Goal: Find specific page/section

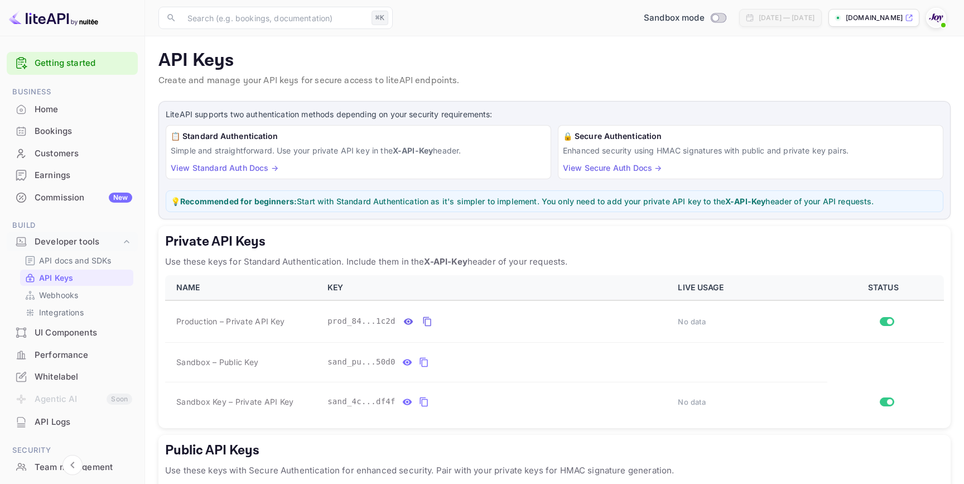
click at [57, 132] on div "Bookings" at bounding box center [84, 131] width 98 height 13
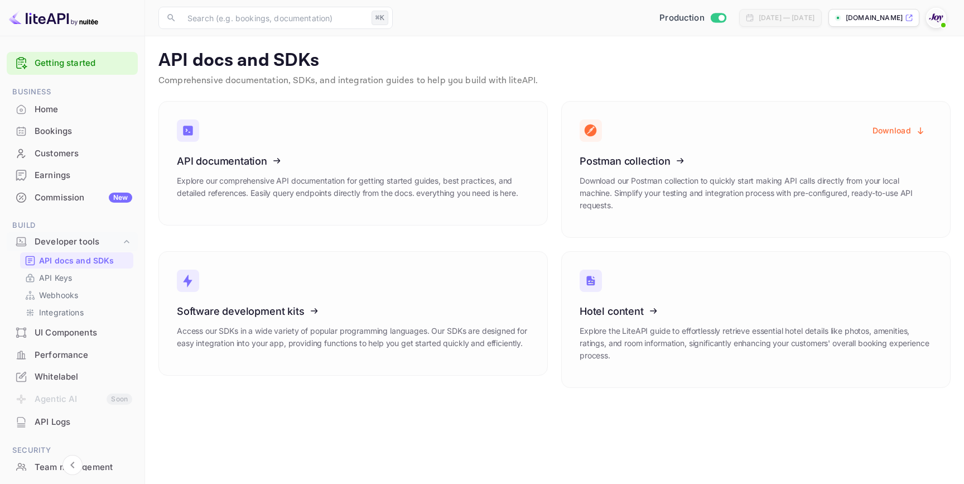
click at [75, 124] on div "Bookings" at bounding box center [72, 132] width 131 height 22
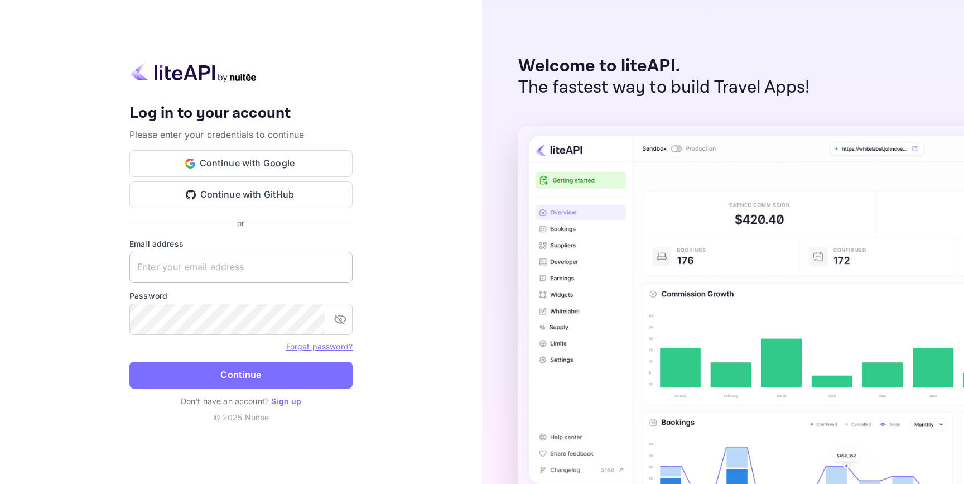
click at [268, 254] on input "text" at bounding box center [240, 267] width 223 height 31
